Goal: Task Accomplishment & Management: Complete application form

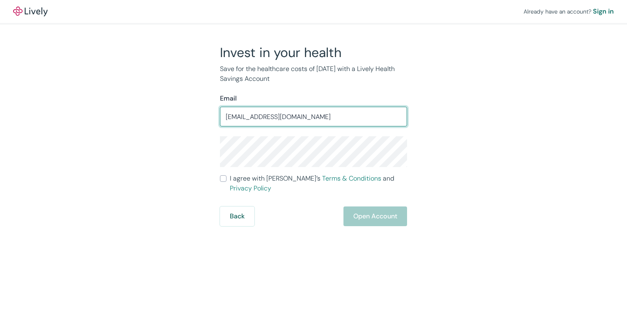
type input "[EMAIL_ADDRESS][DOMAIN_NAME]"
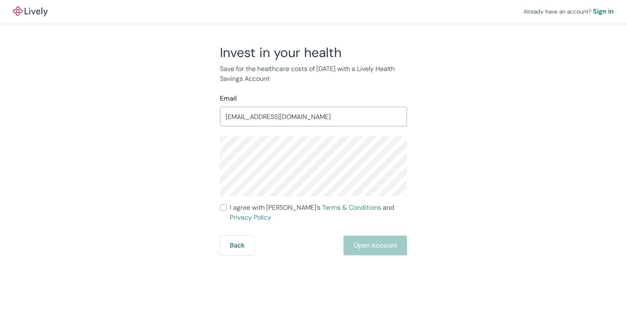
click at [254, 250] on div "Already have an account? Sign in Invest in your health Save for the healthcare …" at bounding box center [313, 165] width 627 height 330
click at [229, 210] on label "I agree with Lively’s Terms & Conditions and Privacy Policy" at bounding box center [313, 213] width 187 height 20
click at [226, 210] on input "I agree with Lively’s Terms & Conditions and Privacy Policy" at bounding box center [223, 207] width 7 height 7
checkbox input "true"
click at [356, 236] on button "Open Account" at bounding box center [375, 246] width 64 height 20
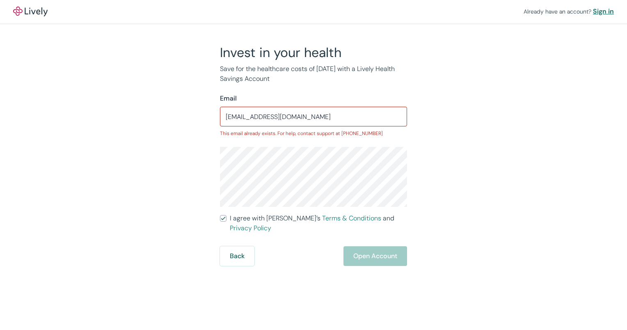
click at [602, 13] on div "Sign in" at bounding box center [603, 12] width 21 height 10
